Goal: Task Accomplishment & Management: Use online tool/utility

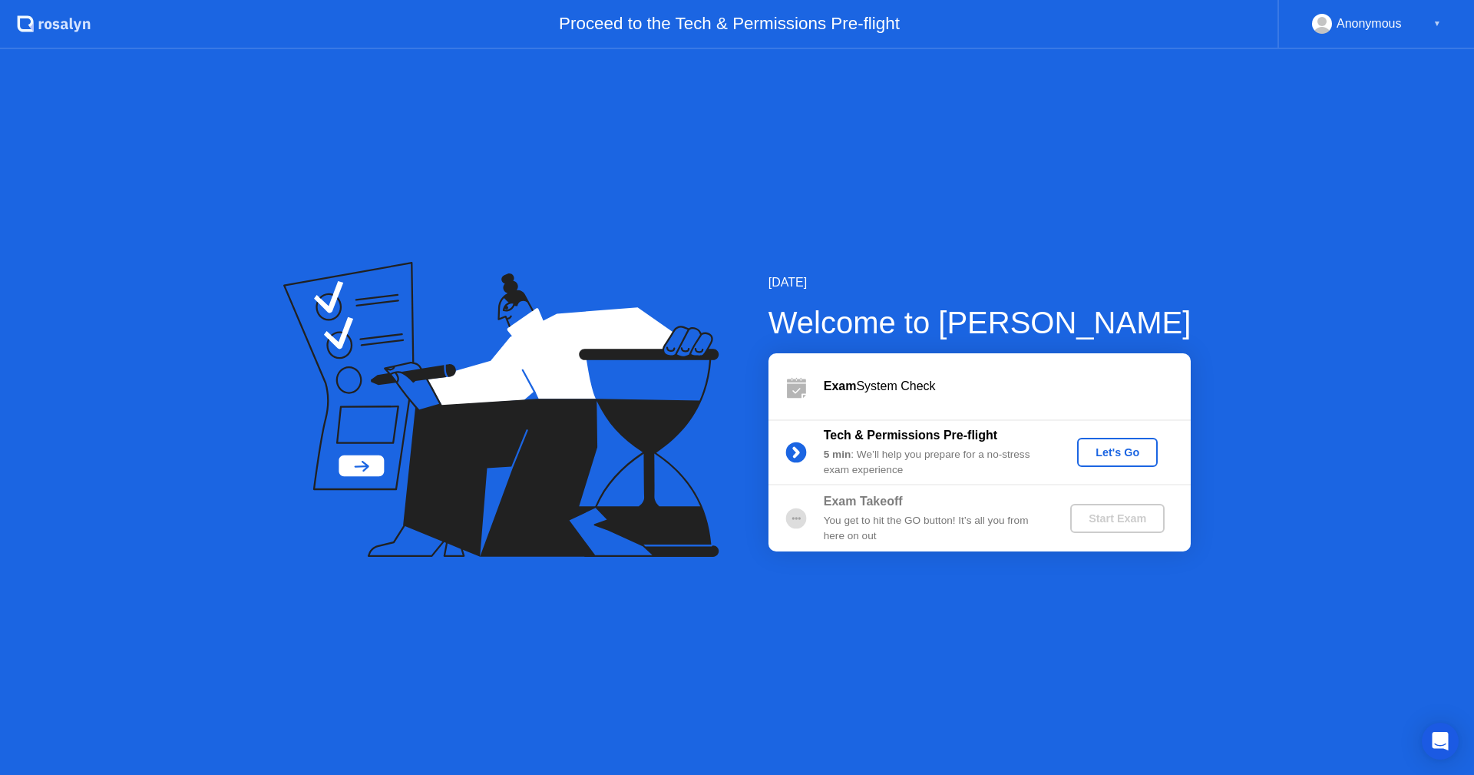
click at [1136, 446] on div "Let's Go" at bounding box center [1117, 452] width 68 height 12
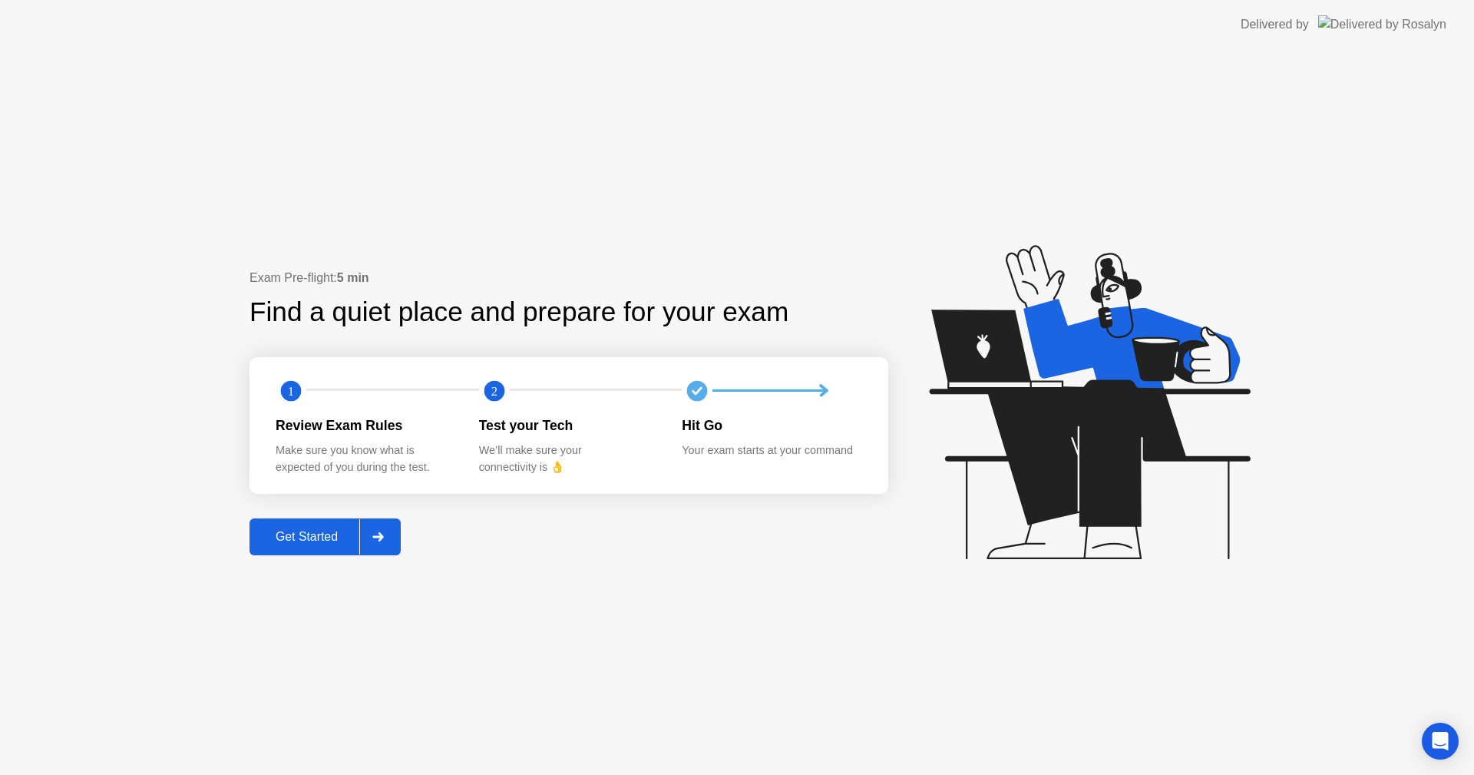
click at [332, 534] on div "Get Started" at bounding box center [306, 537] width 105 height 14
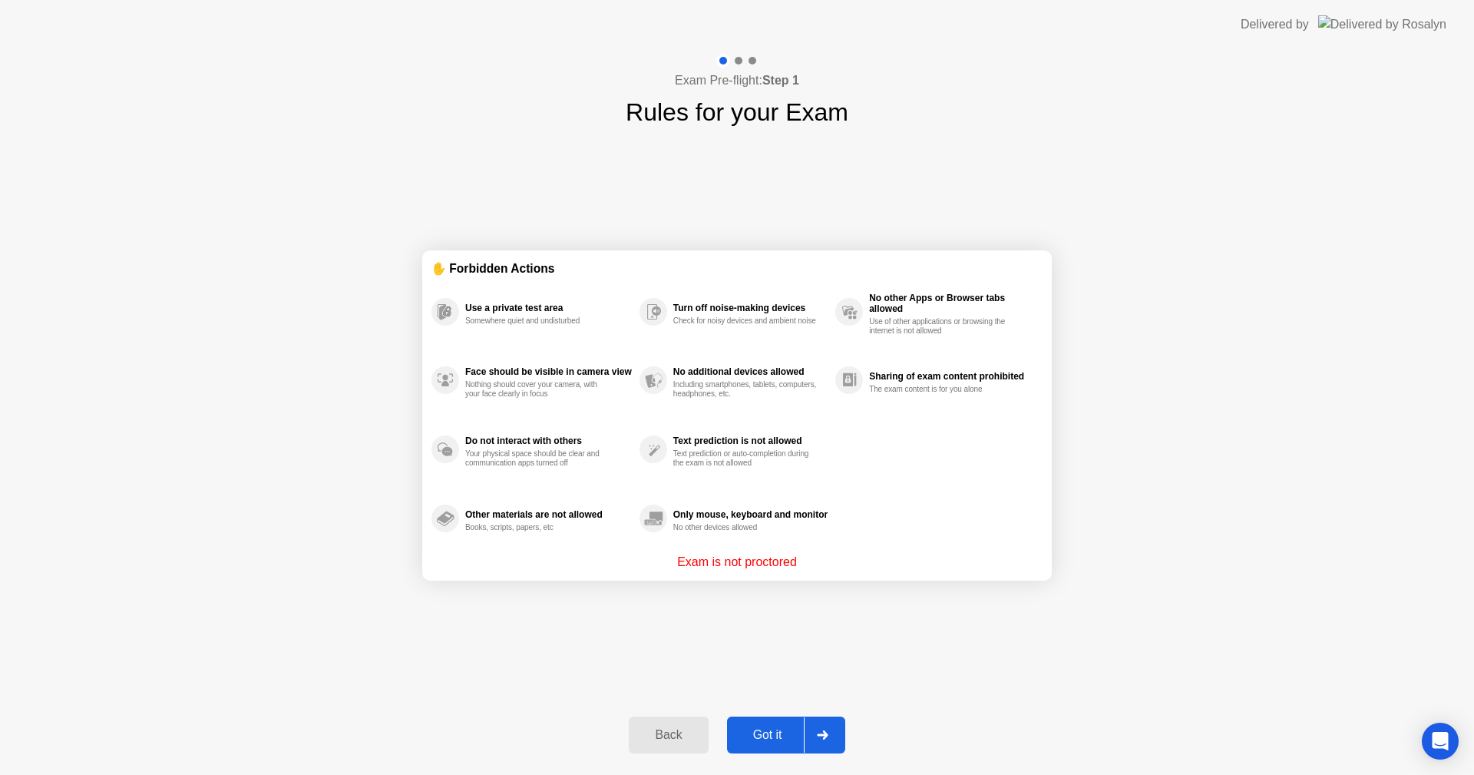
click at [758, 725] on button "Got it" at bounding box center [786, 734] width 118 height 37
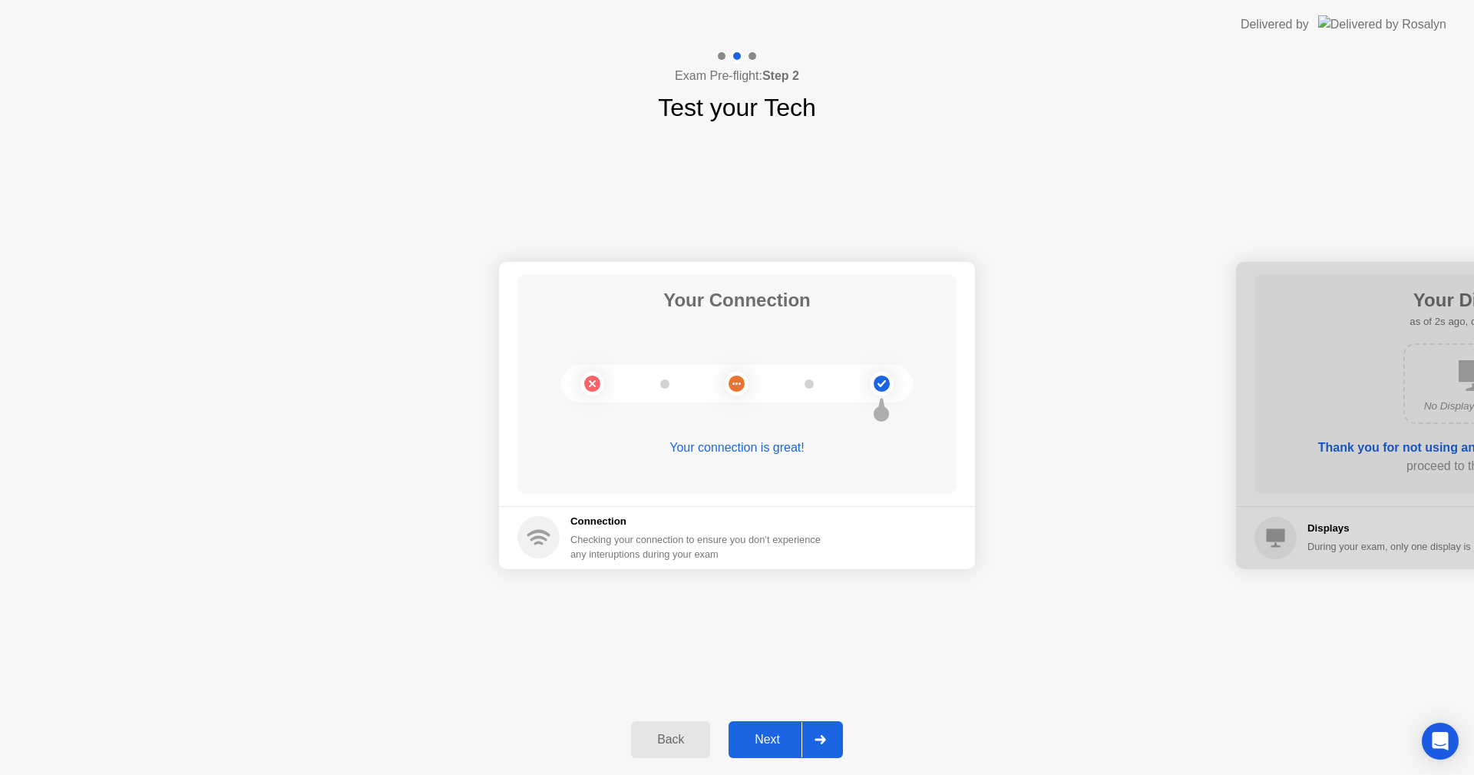
click at [776, 742] on div "Next" at bounding box center [767, 740] width 68 height 14
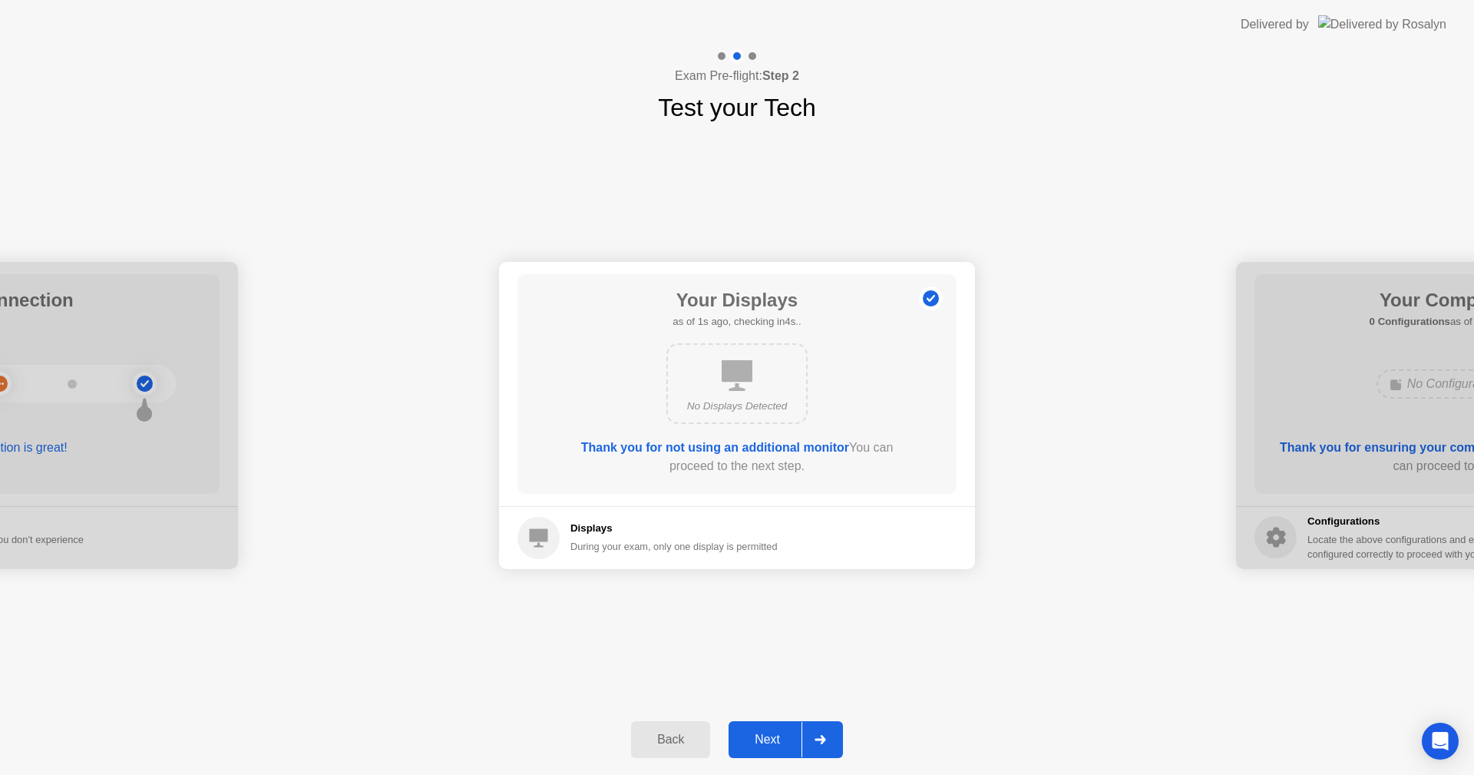
click at [770, 735] on div "Next" at bounding box center [767, 740] width 68 height 14
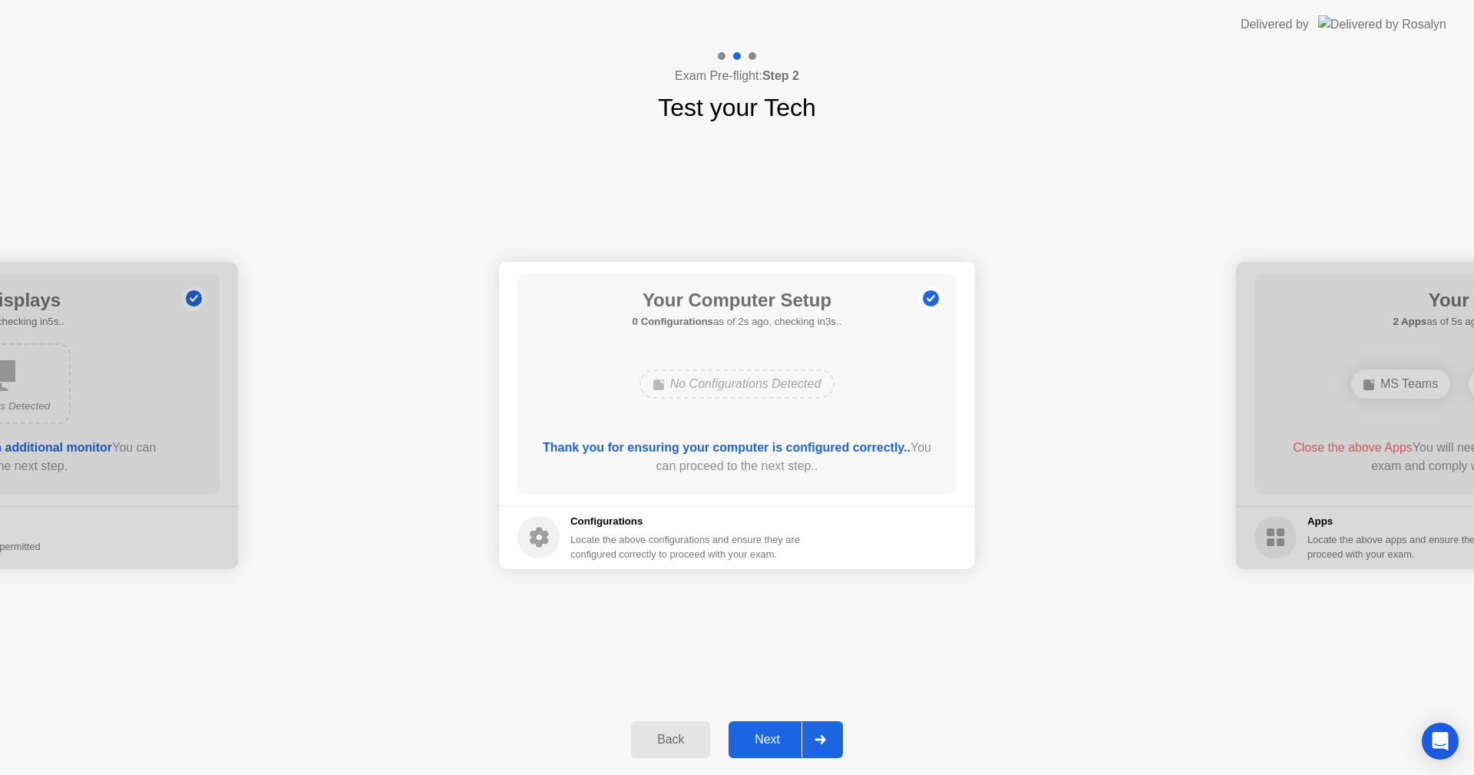
click at [770, 735] on div "Next" at bounding box center [767, 740] width 68 height 14
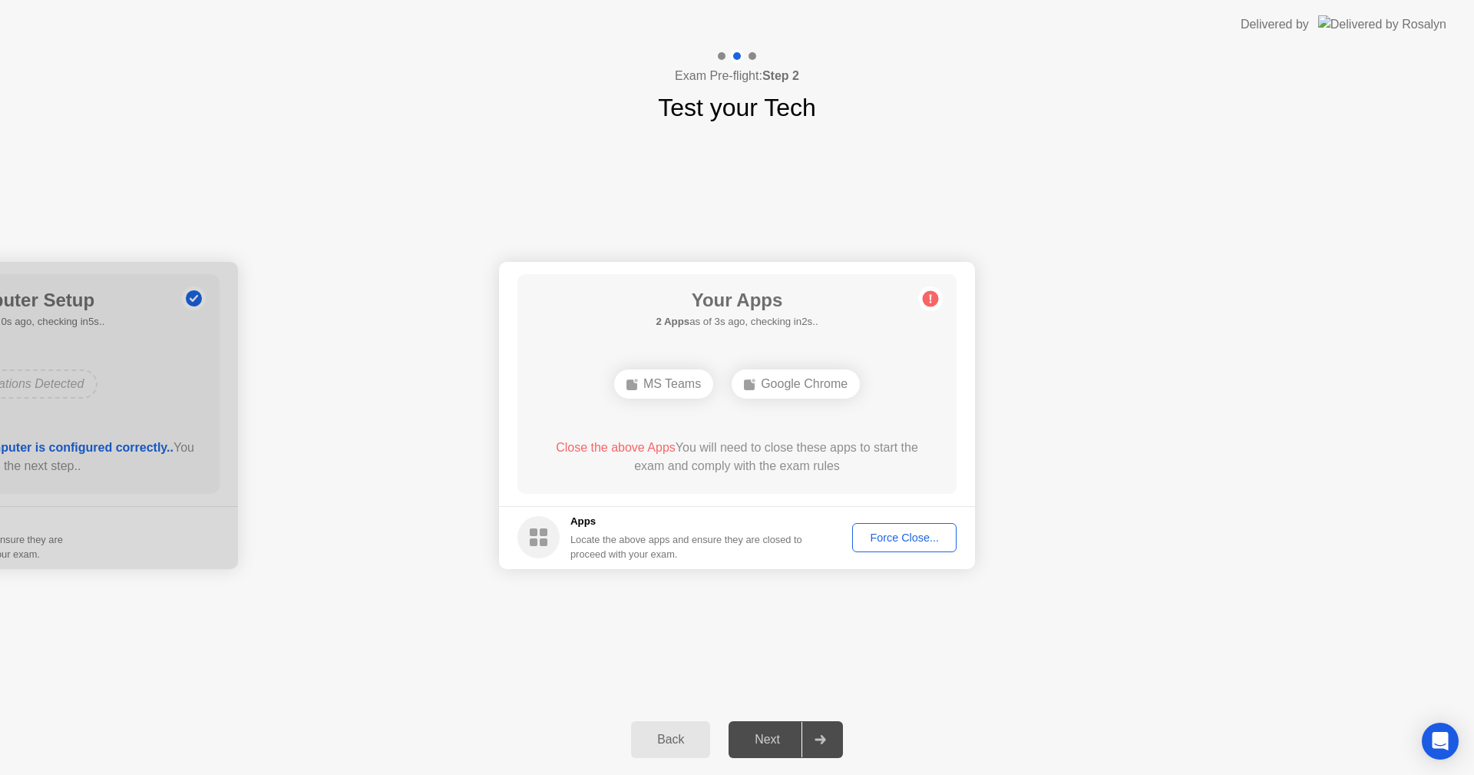
click at [881, 537] on div "Force Close..." at bounding box center [905, 537] width 94 height 12
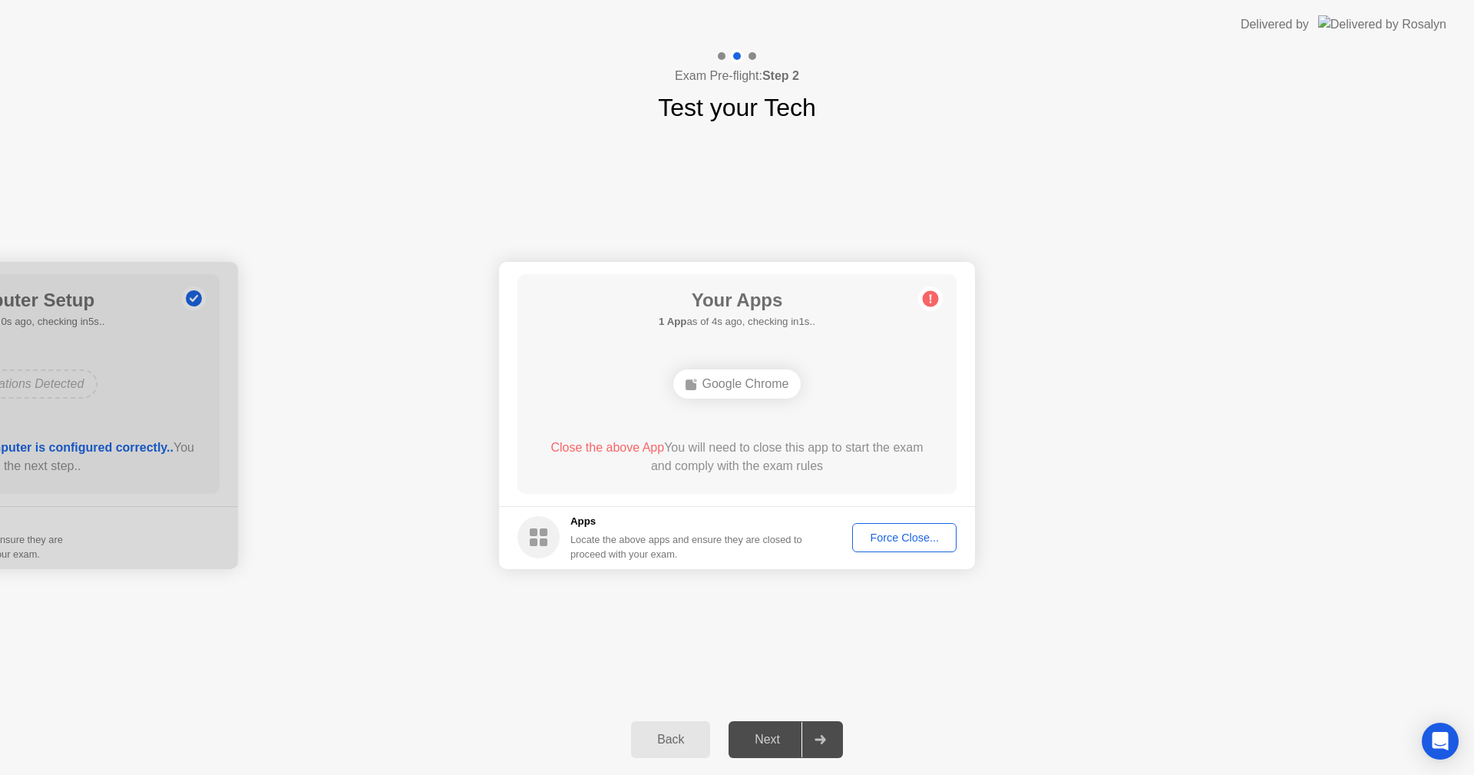
click at [898, 537] on div "Force Close..." at bounding box center [905, 537] width 94 height 12
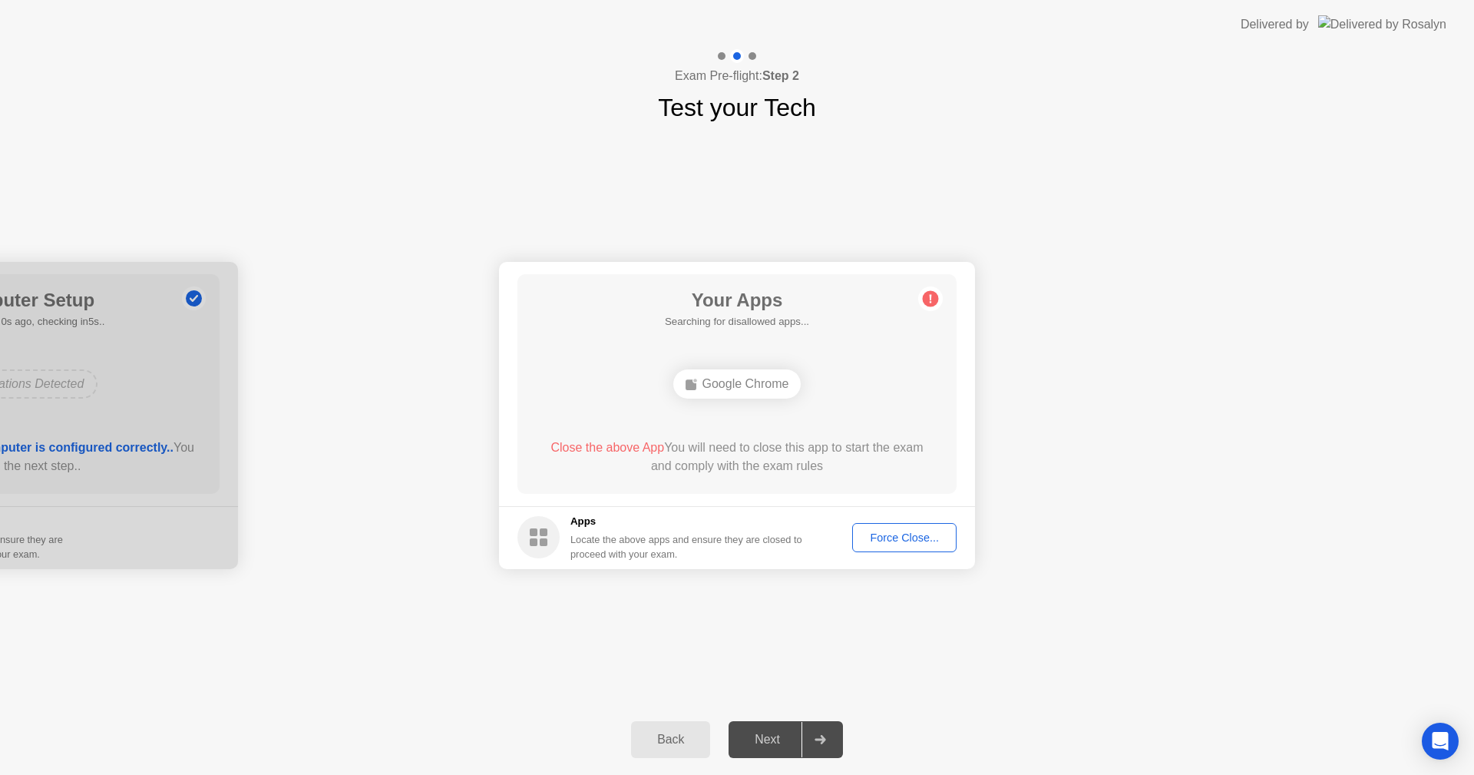
click at [745, 379] on div "Google Chrome" at bounding box center [737, 383] width 128 height 29
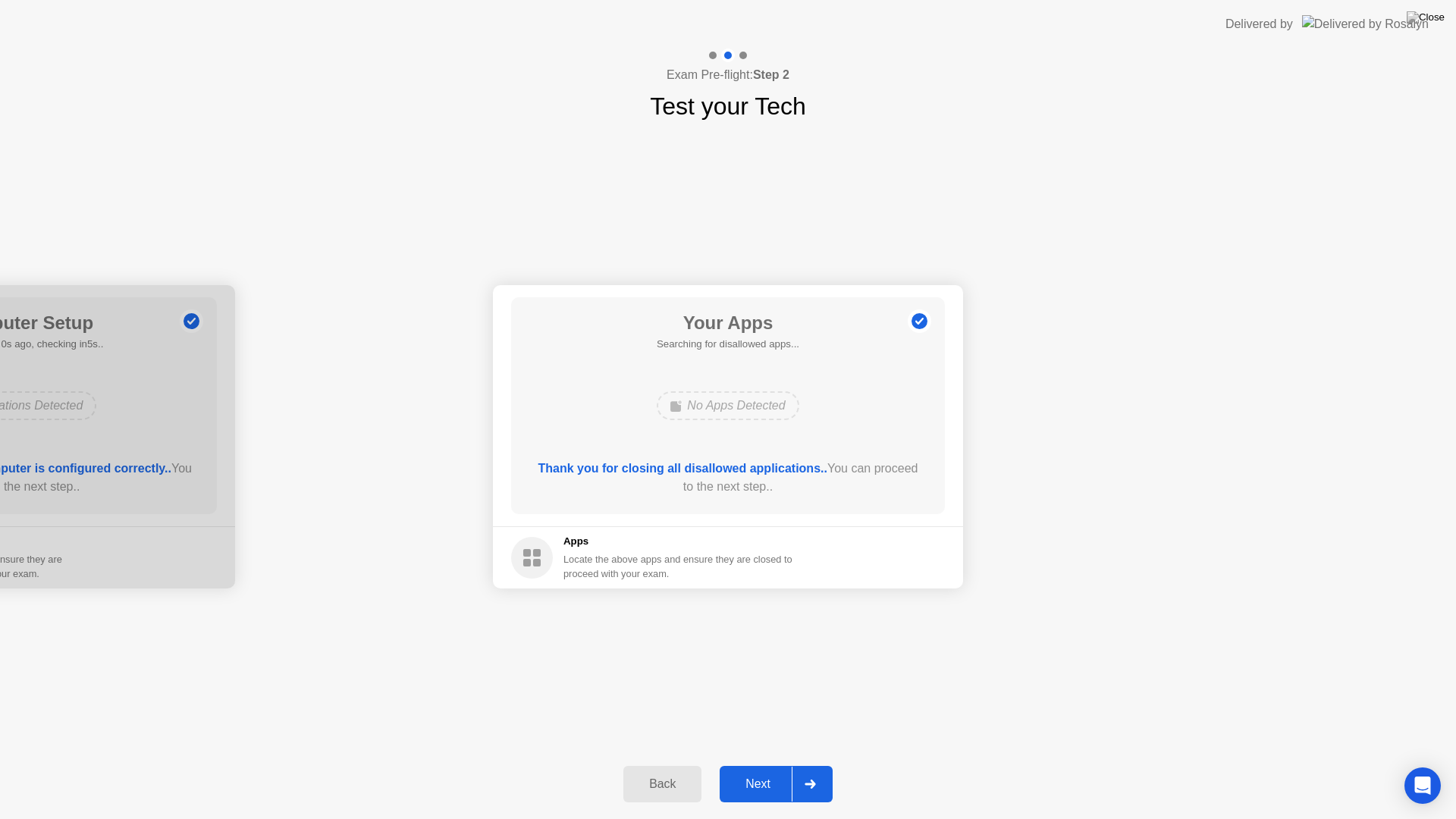
click at [763, 765] on div "Next" at bounding box center [758, 784] width 67 height 14
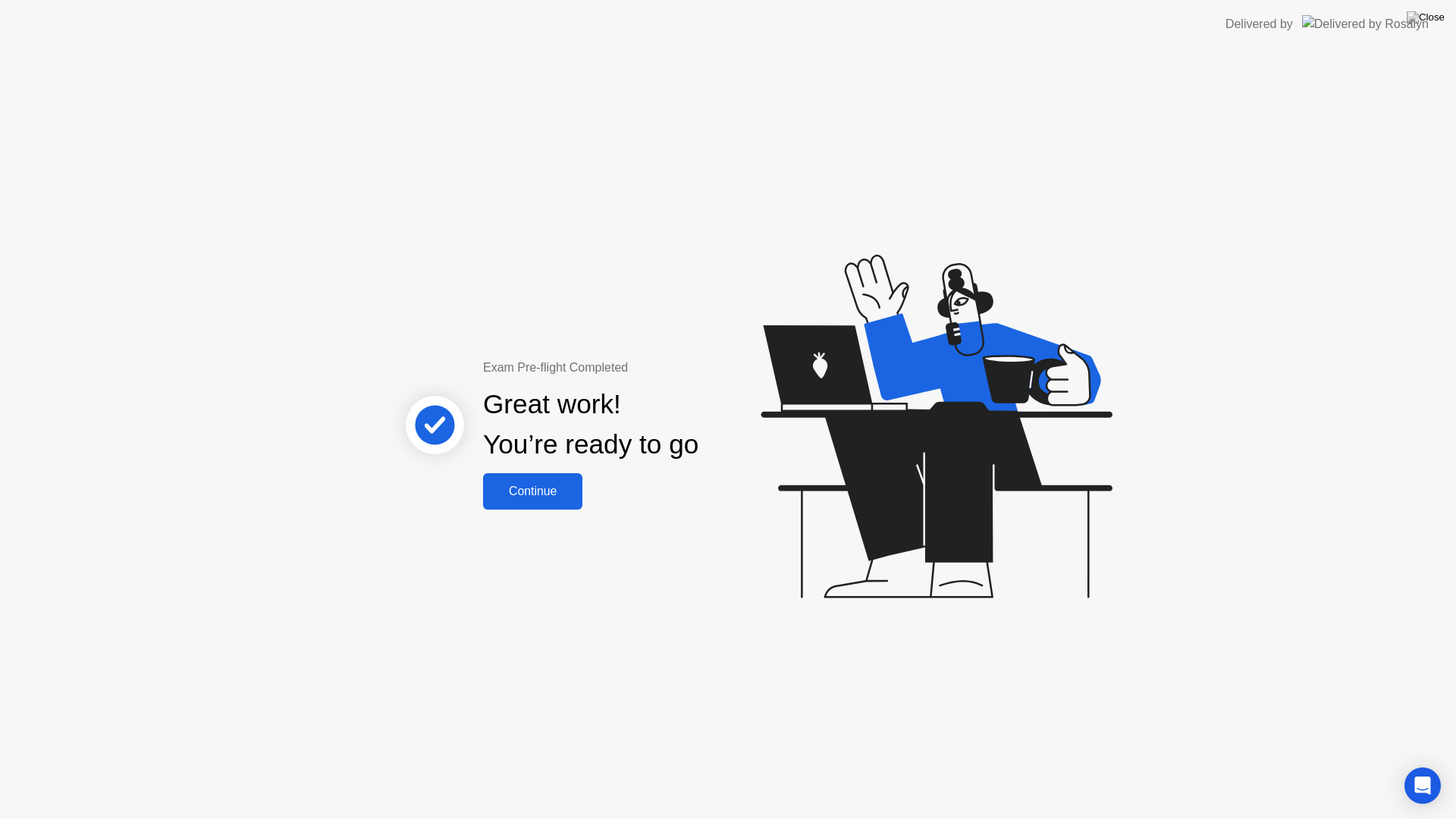
click at [528, 489] on div "Continue" at bounding box center [532, 492] width 90 height 14
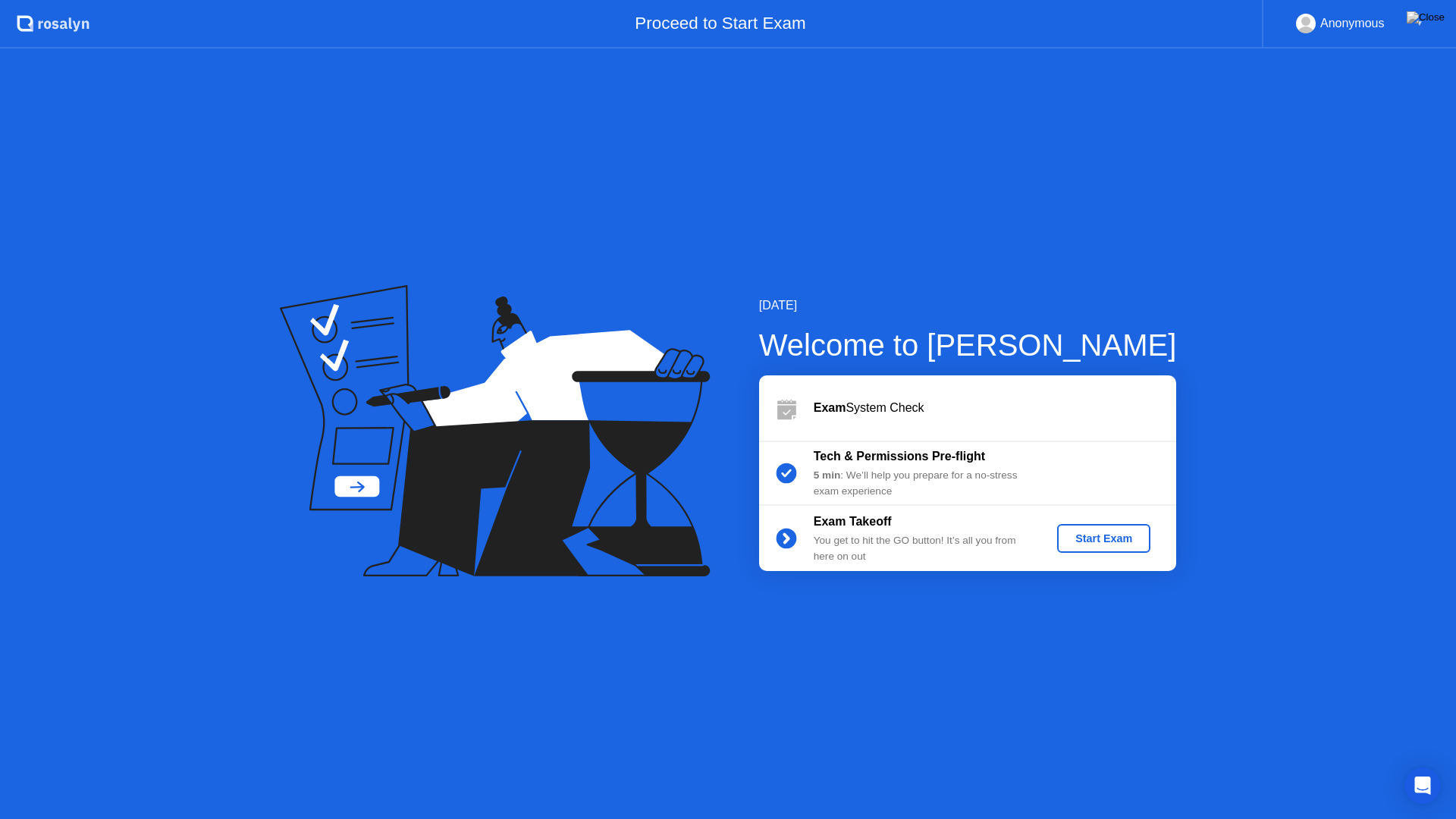
click at [1112, 537] on div "Start Exam" at bounding box center [1104, 538] width 81 height 12
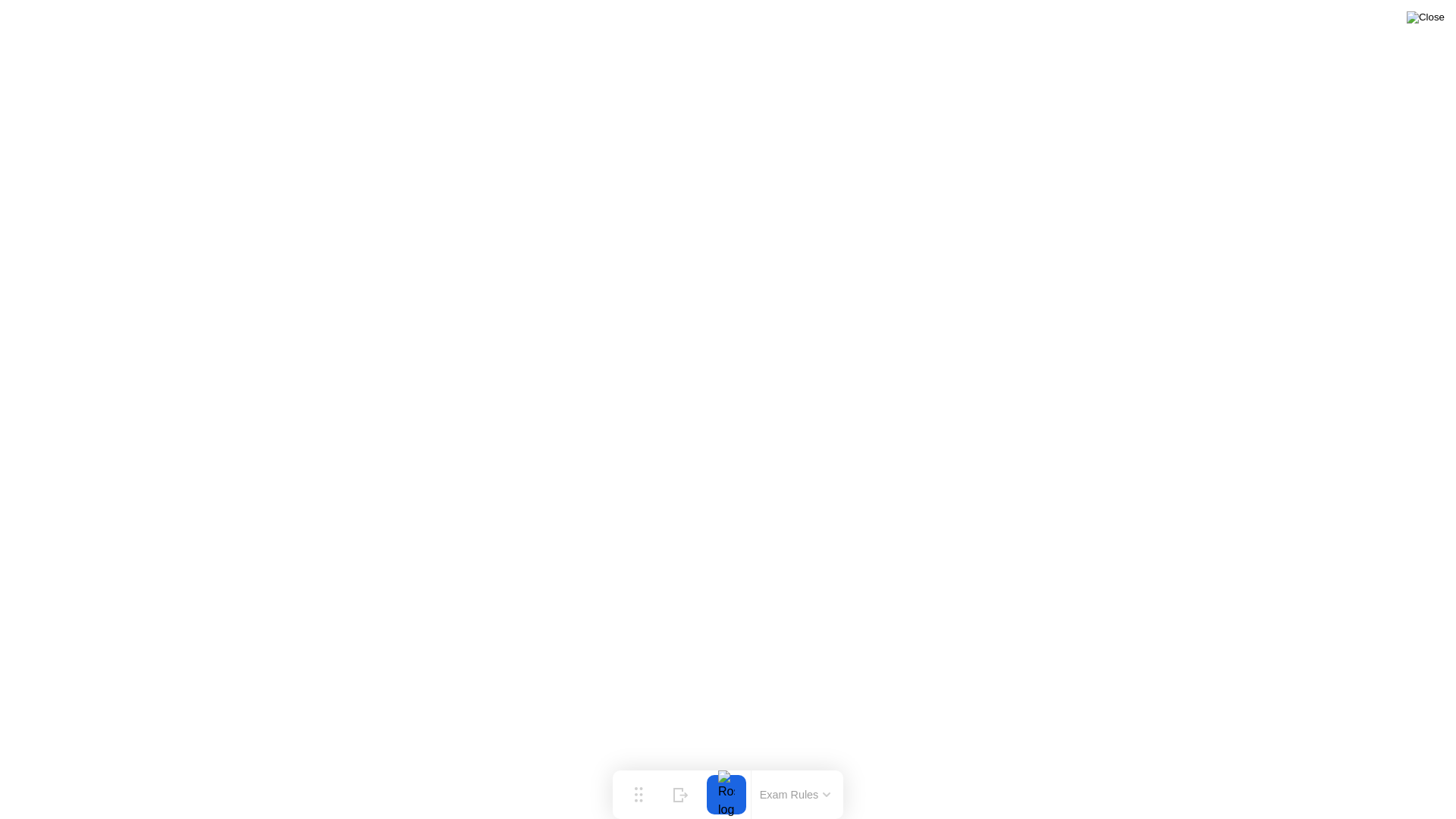
click at [1442, 14] on img at bounding box center [1425, 18] width 38 height 12
click at [730, 765] on div at bounding box center [726, 795] width 32 height 40
click at [792, 765] on button "Exam Rules" at bounding box center [795, 795] width 80 height 14
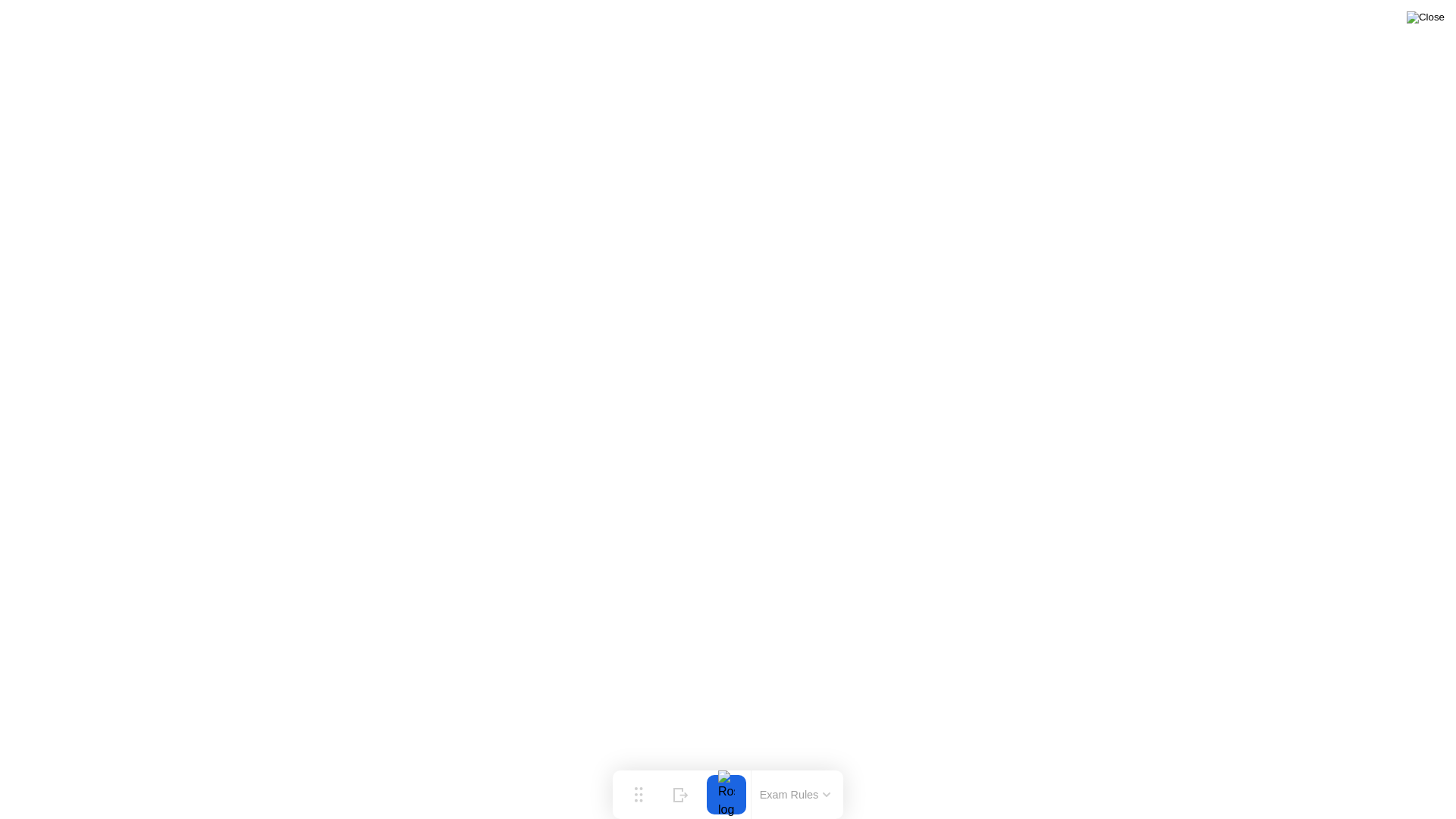
click at [1433, 18] on img at bounding box center [1425, 18] width 38 height 12
click at [1436, 24] on img at bounding box center [1425, 18] width 38 height 12
